Goal: Information Seeking & Learning: Learn about a topic

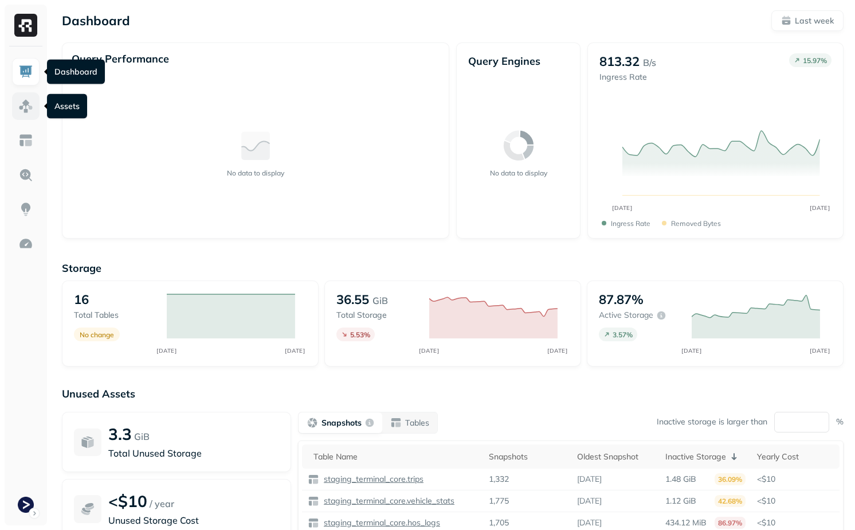
click at [19, 104] on img at bounding box center [25, 106] width 15 height 15
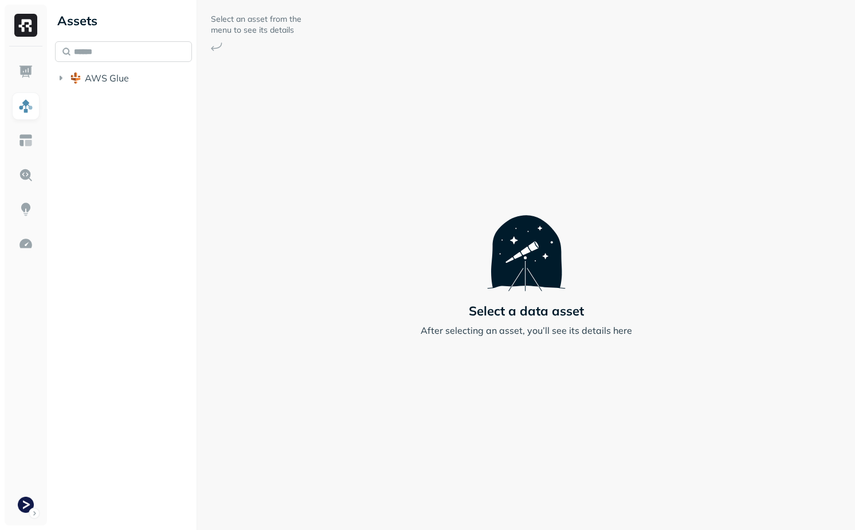
click at [101, 48] on input "text" at bounding box center [123, 51] width 137 height 21
paste input "**********"
type input "**********"
click at [151, 135] on link "vehicle_locations" at bounding box center [141, 143] width 104 height 18
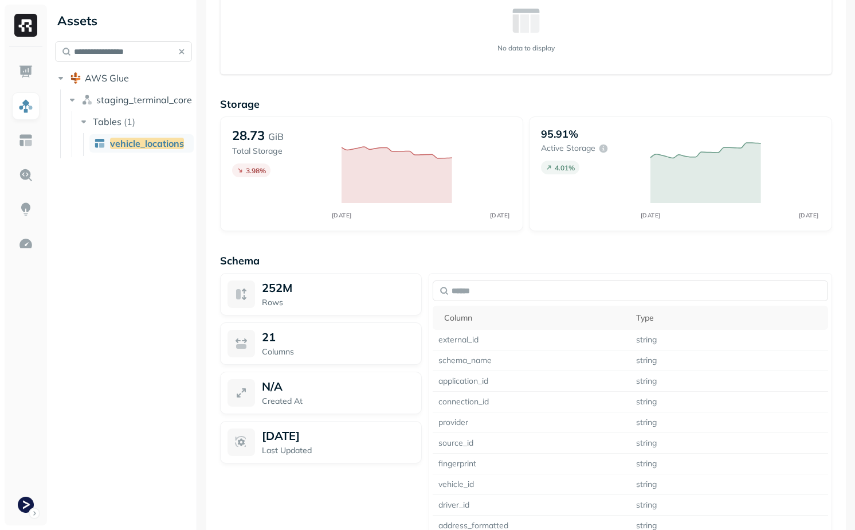
scroll to position [799, 0]
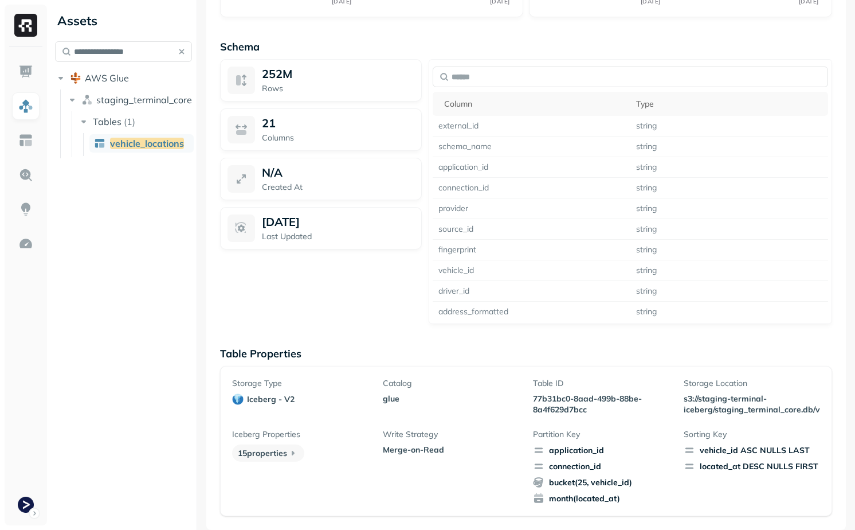
click at [552, 396] on p "77b31bc0-8aad-499b-88be-8a4f629d7bcc" at bounding box center [601, 404] width 136 height 22
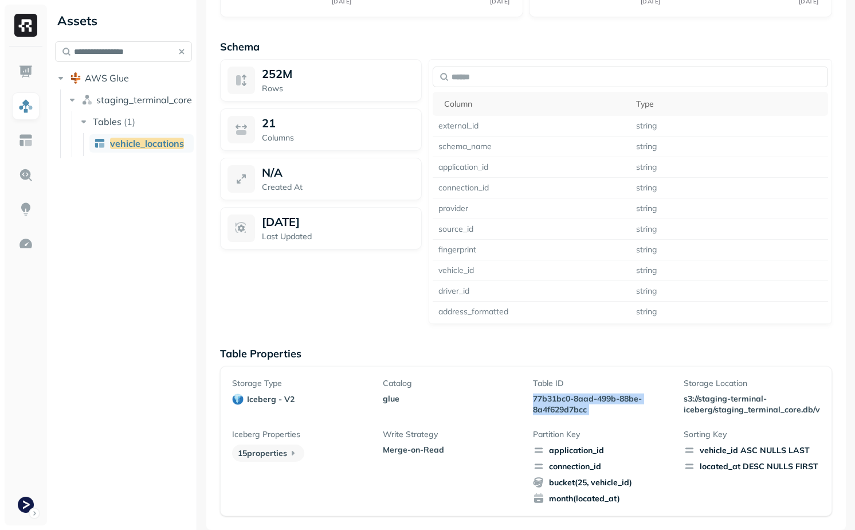
click at [552, 396] on p "77b31bc0-8aad-499b-88be-8a4f629d7bcc" at bounding box center [601, 404] width 136 height 22
copy p "77b31bc0-8aad-499b-88be-8a4f629d7bcc"
click at [178, 54] on button "button" at bounding box center [182, 52] width 16 height 16
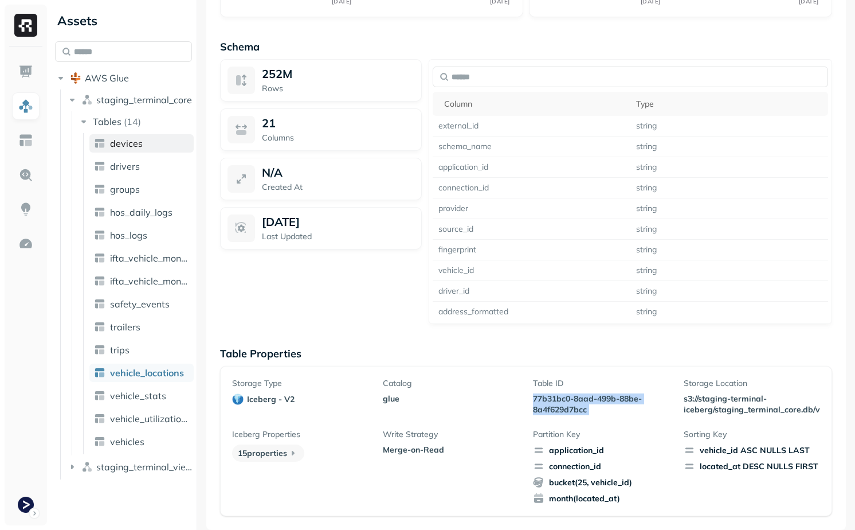
click at [134, 144] on span "devices" at bounding box center [126, 143] width 33 height 11
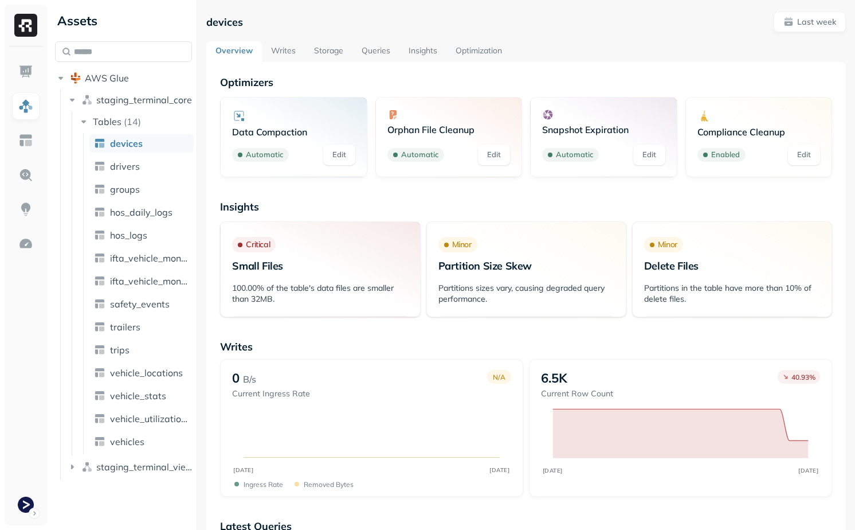
click at [337, 51] on link "Storage" at bounding box center [329, 51] width 48 height 21
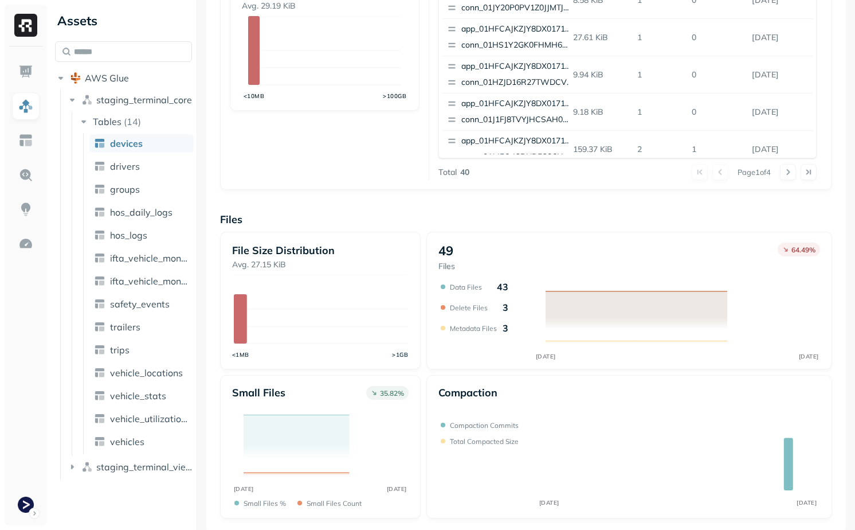
scroll to position [347, 0]
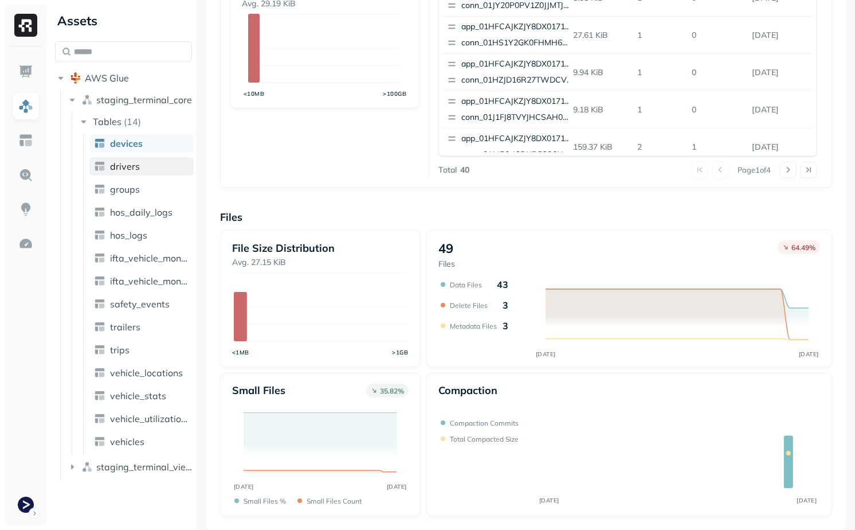
click at [148, 170] on link "drivers" at bounding box center [141, 166] width 104 height 18
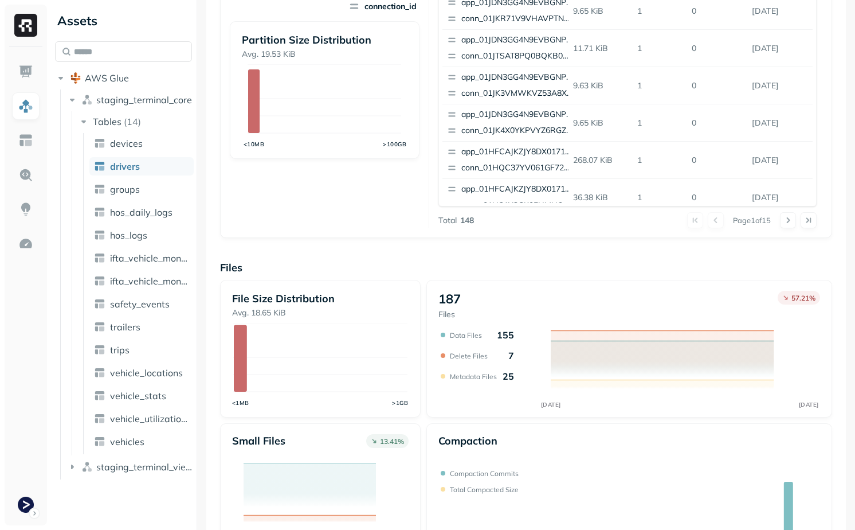
scroll to position [310, 0]
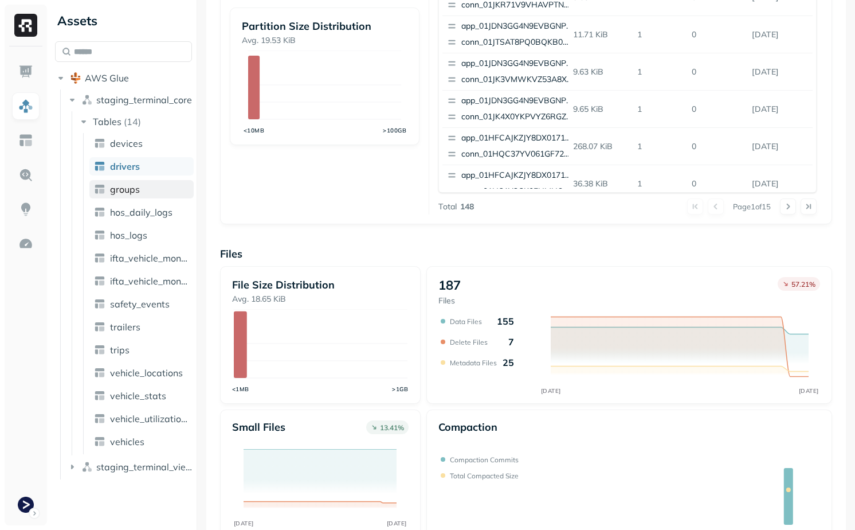
click at [142, 189] on link "groups" at bounding box center [141, 189] width 104 height 18
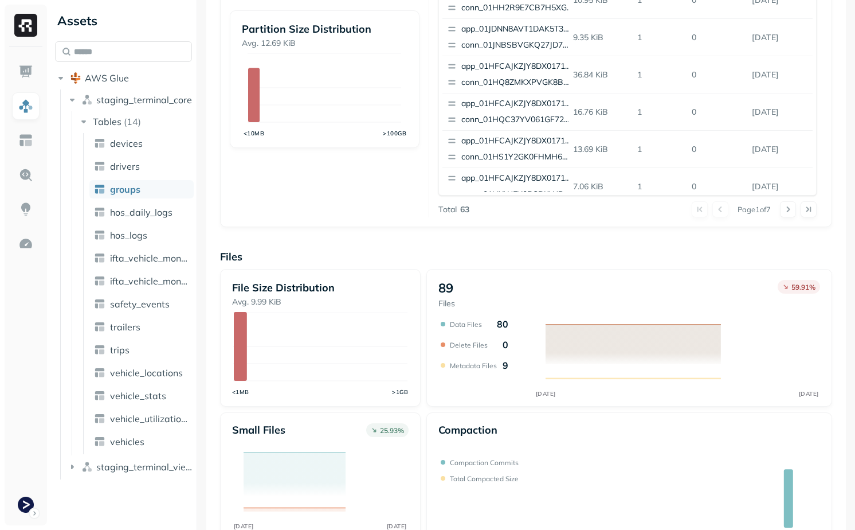
scroll to position [347, 0]
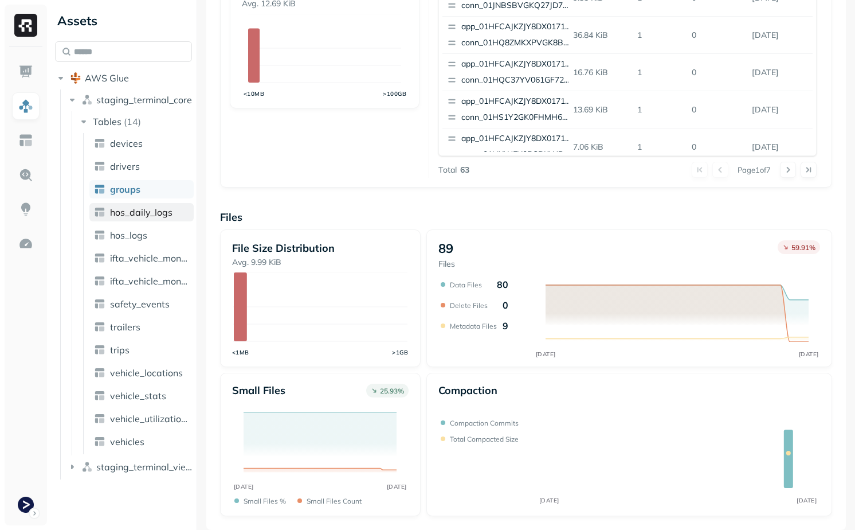
click at [140, 218] on link "hos_daily_logs" at bounding box center [141, 212] width 104 height 18
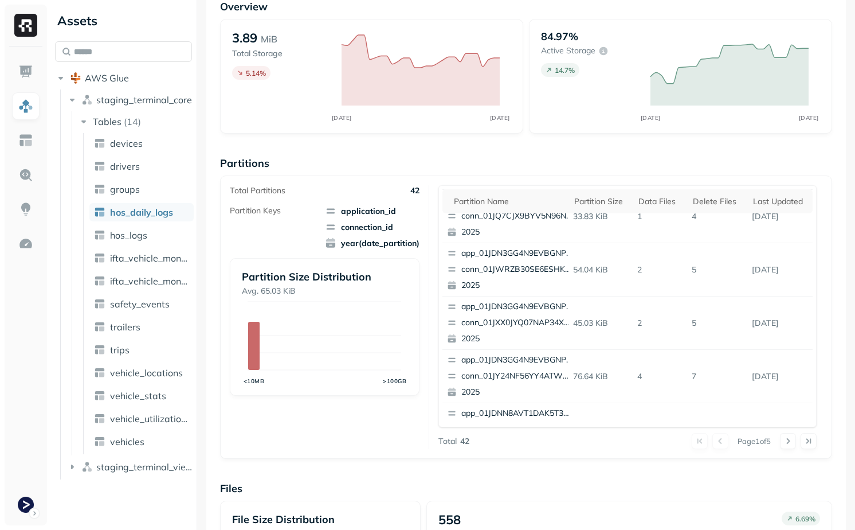
scroll to position [347, 0]
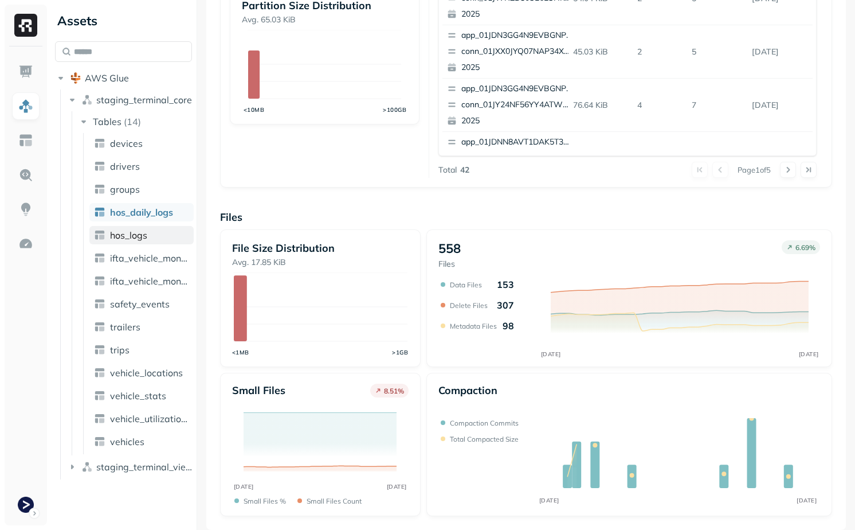
click at [133, 234] on span "hos_logs" at bounding box center [128, 234] width 37 height 11
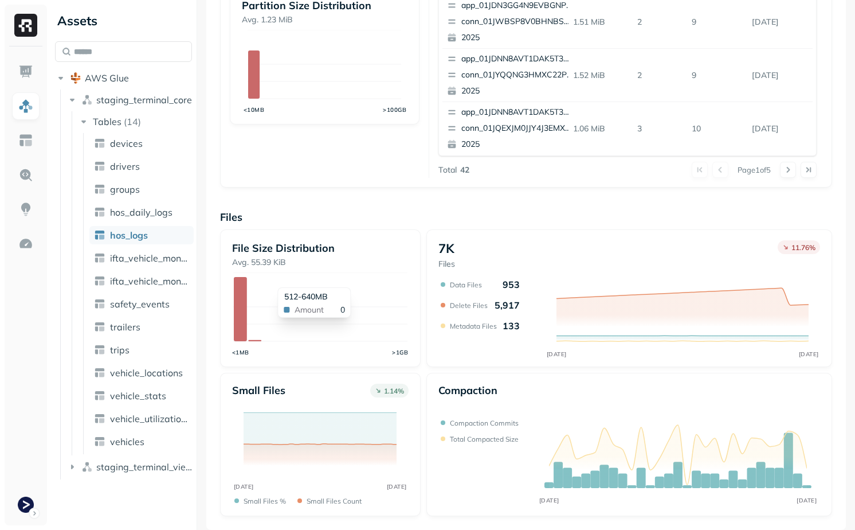
scroll to position [333, 0]
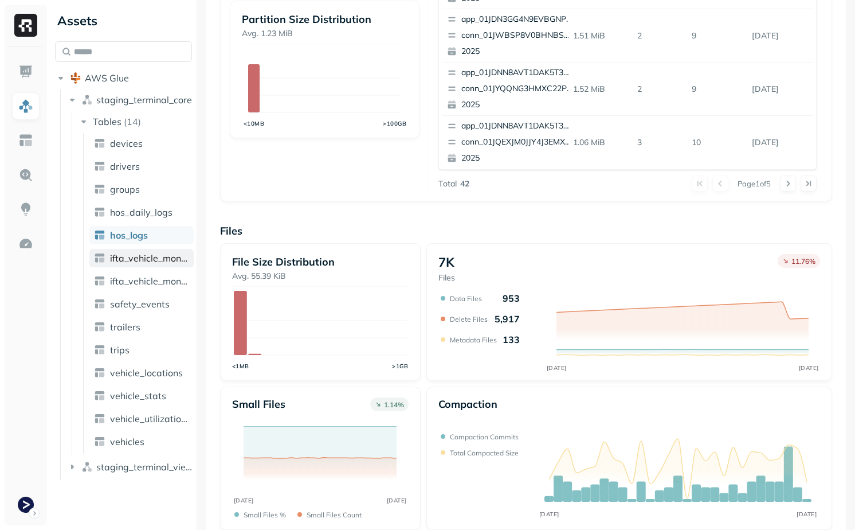
click at [143, 264] on link "ifta_vehicle_month" at bounding box center [141, 258] width 104 height 18
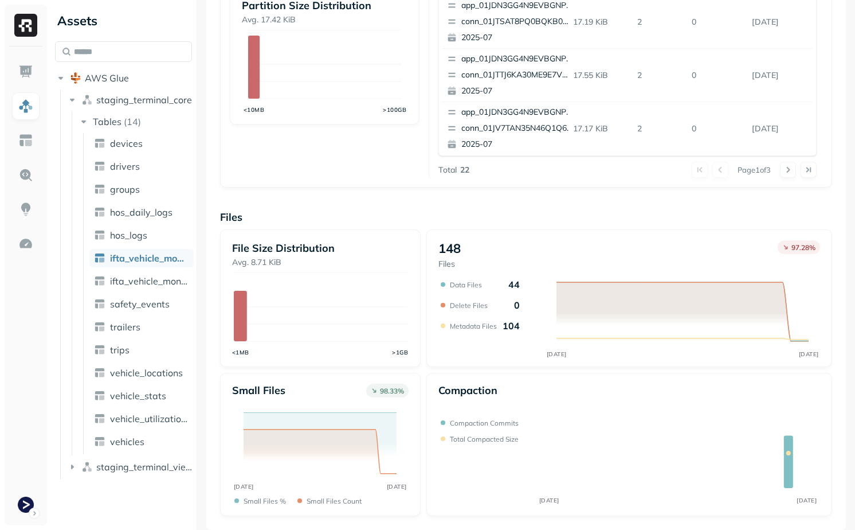
scroll to position [347, 0]
click at [139, 285] on span "ifta_vehicle_months" at bounding box center [149, 280] width 79 height 11
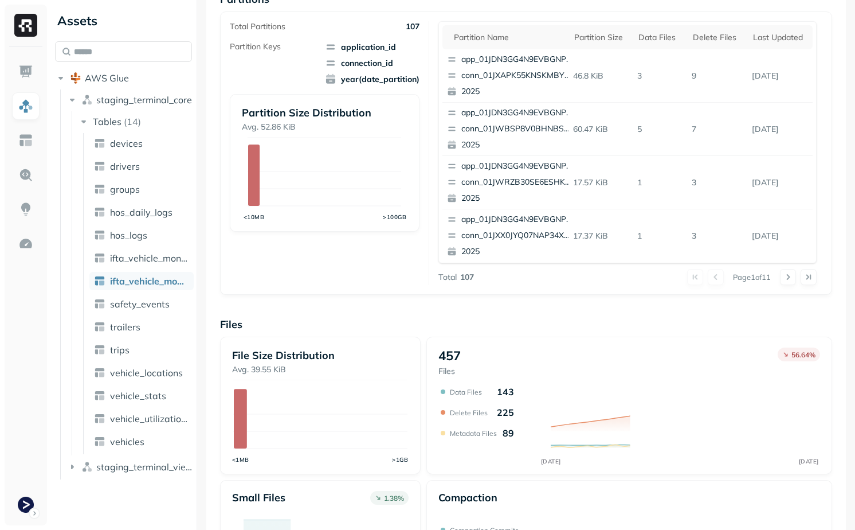
scroll to position [347, 0]
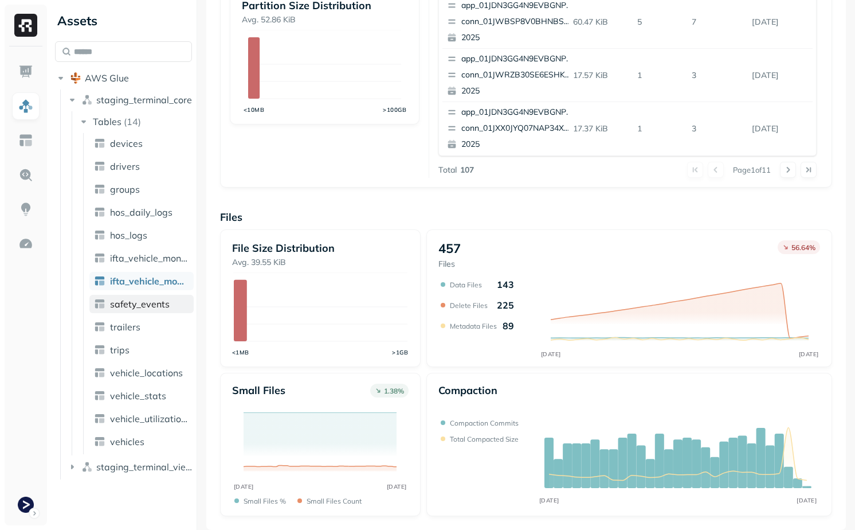
click at [162, 302] on span "safety_events" at bounding box center [140, 303] width 60 height 11
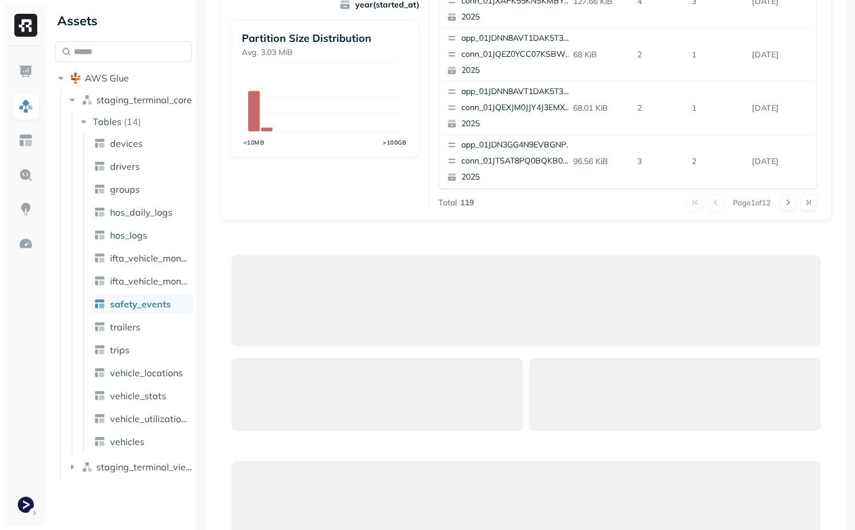
scroll to position [347, 0]
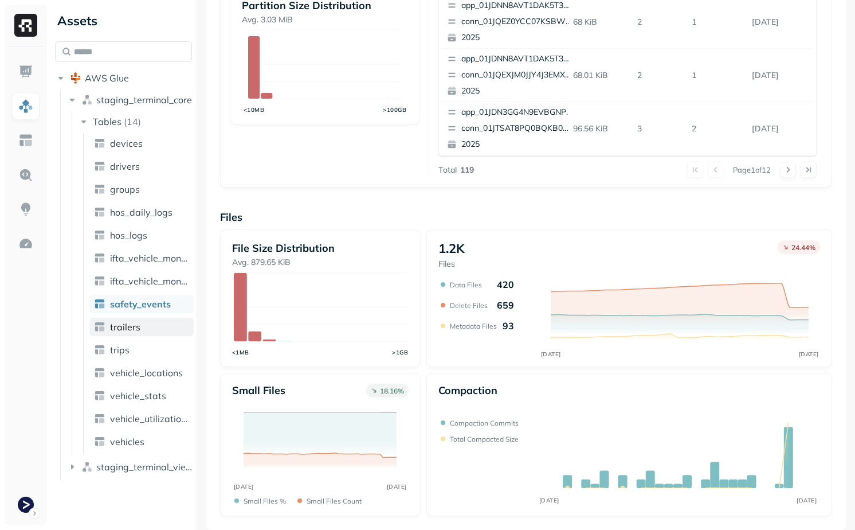
click at [151, 327] on link "trailers" at bounding box center [141, 327] width 104 height 18
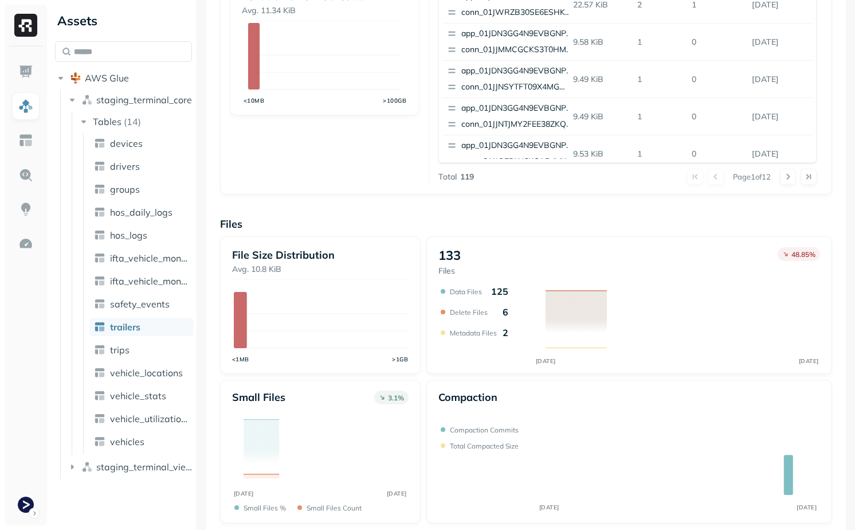
scroll to position [347, 0]
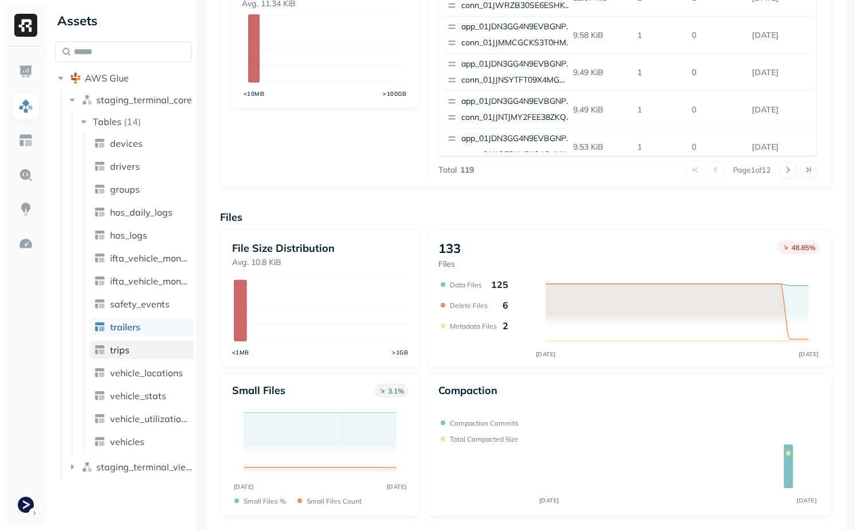
click at [131, 350] on link "trips" at bounding box center [141, 350] width 104 height 18
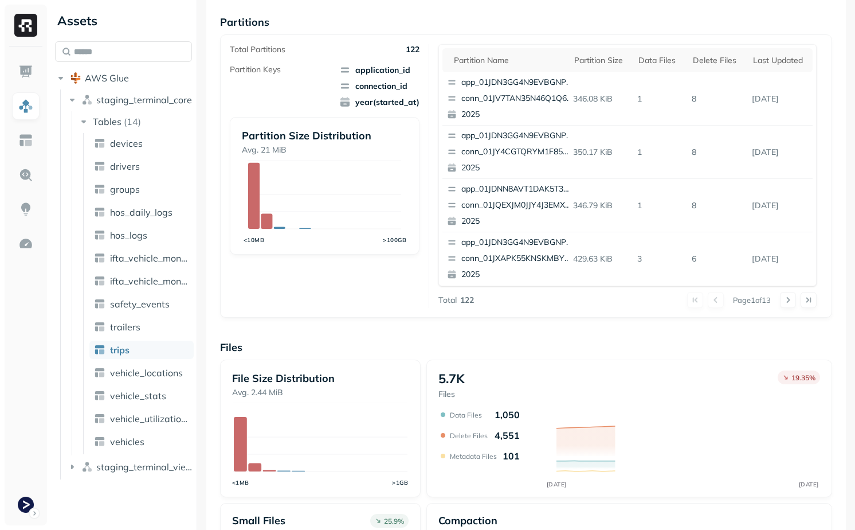
scroll to position [347, 0]
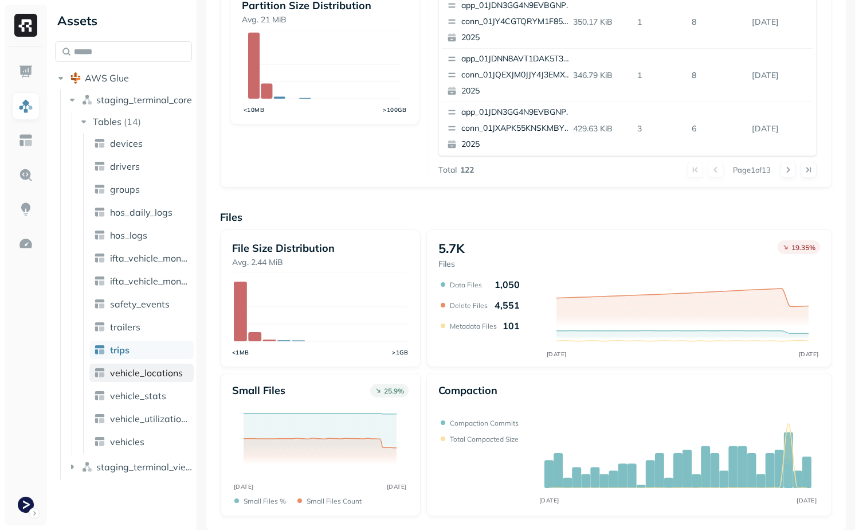
click at [127, 381] on link "vehicle_locations" at bounding box center [141, 372] width 104 height 18
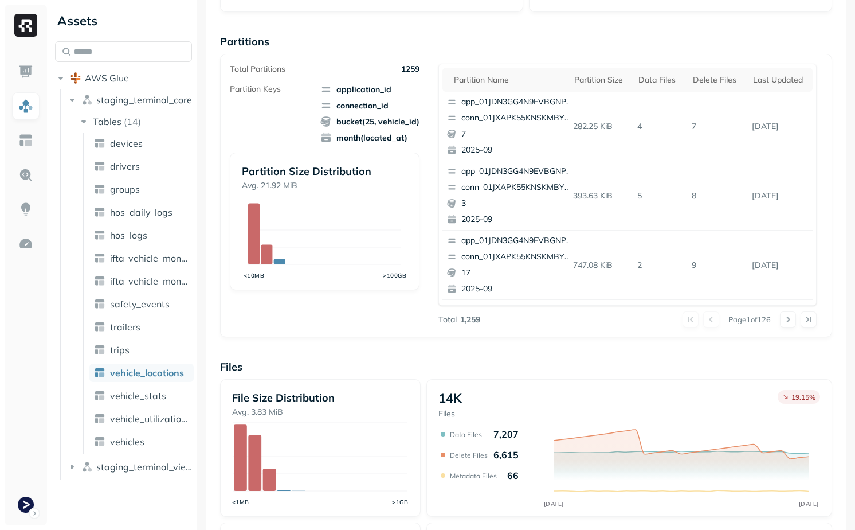
scroll to position [347, 0]
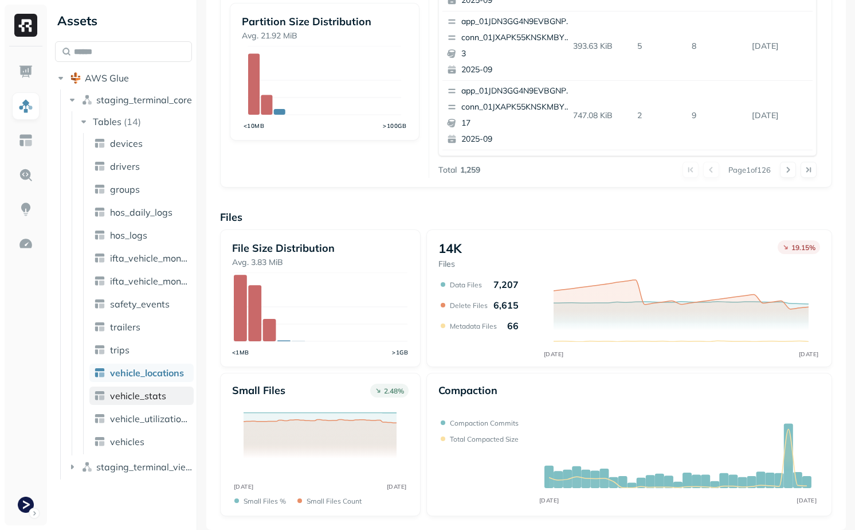
click at [134, 387] on link "vehicle_stats" at bounding box center [141, 395] width 104 height 18
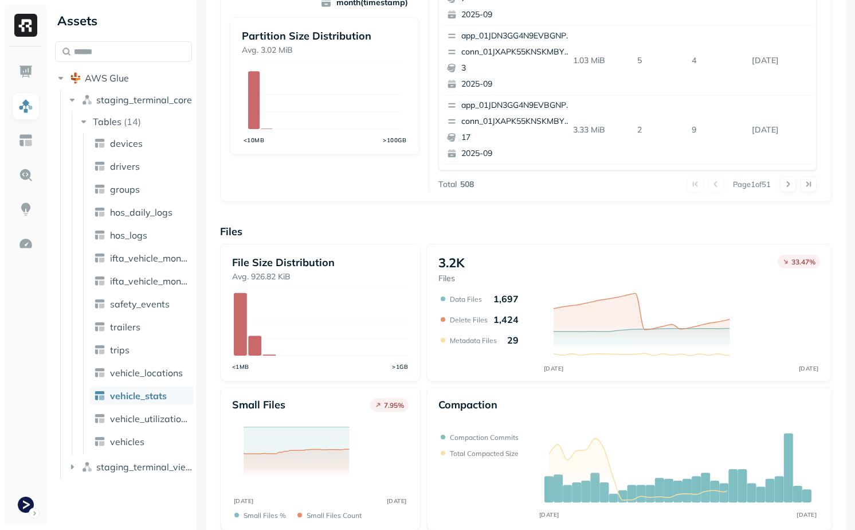
scroll to position [347, 0]
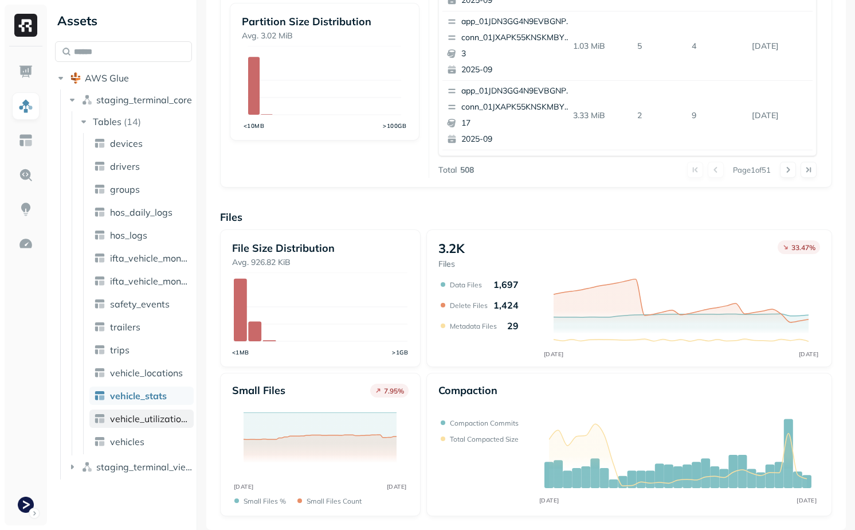
click at [150, 418] on span "vehicle_utilization_day" at bounding box center [149, 418] width 79 height 11
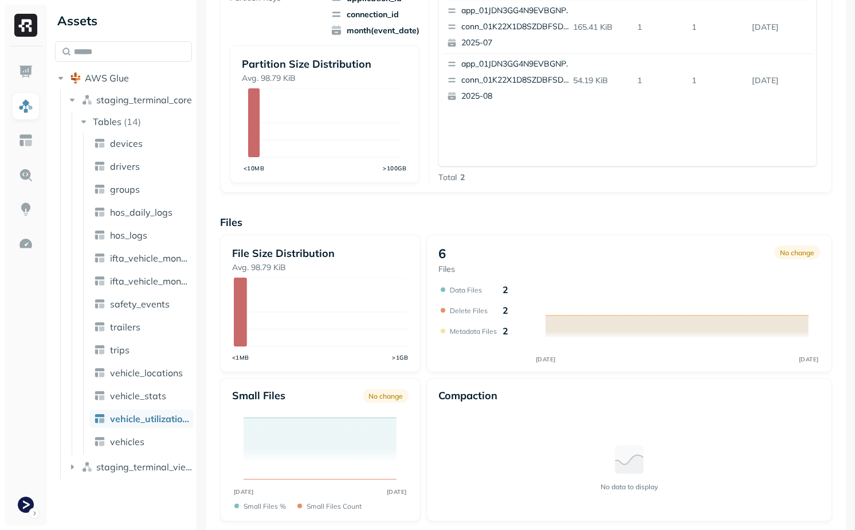
scroll to position [291, 0]
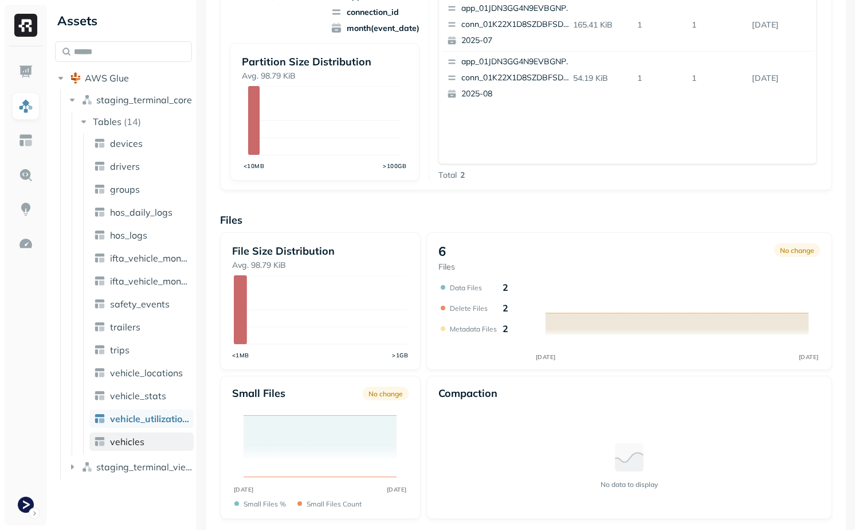
click at [149, 436] on link "vehicles" at bounding box center [141, 441] width 104 height 18
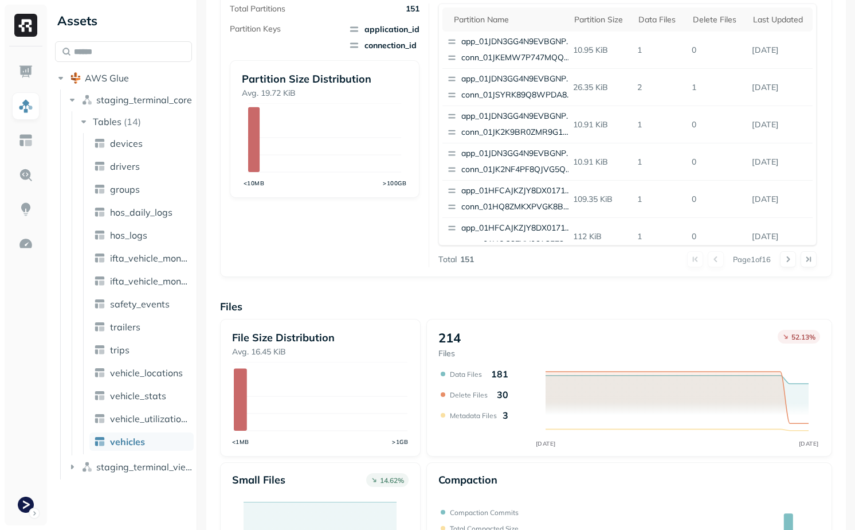
scroll to position [347, 0]
